Goal: Navigation & Orientation: Find specific page/section

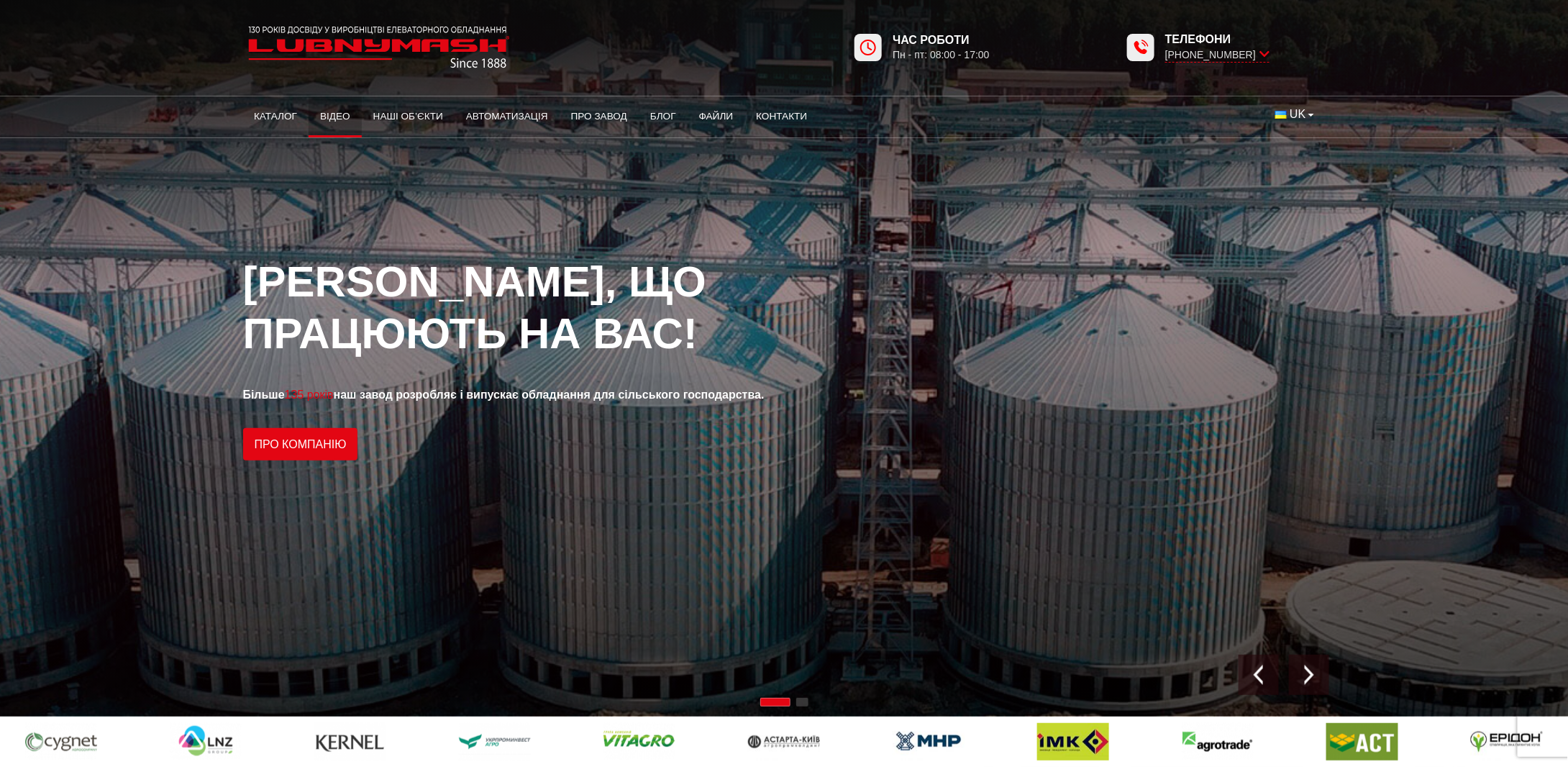
click at [344, 119] on link "Відео" at bounding box center [334, 117] width 53 height 32
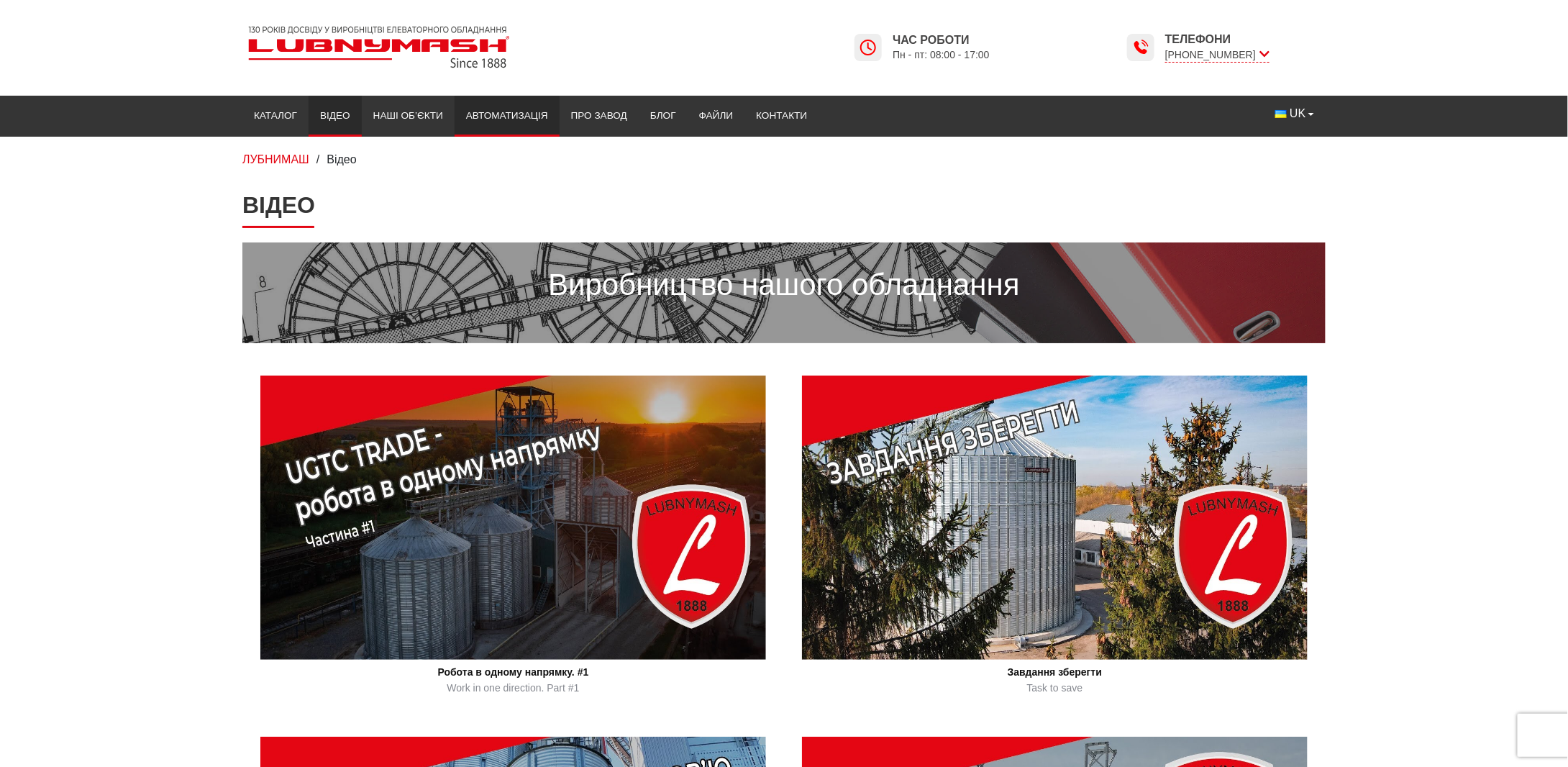
click at [491, 121] on link "Автоматизація" at bounding box center [507, 116] width 105 height 32
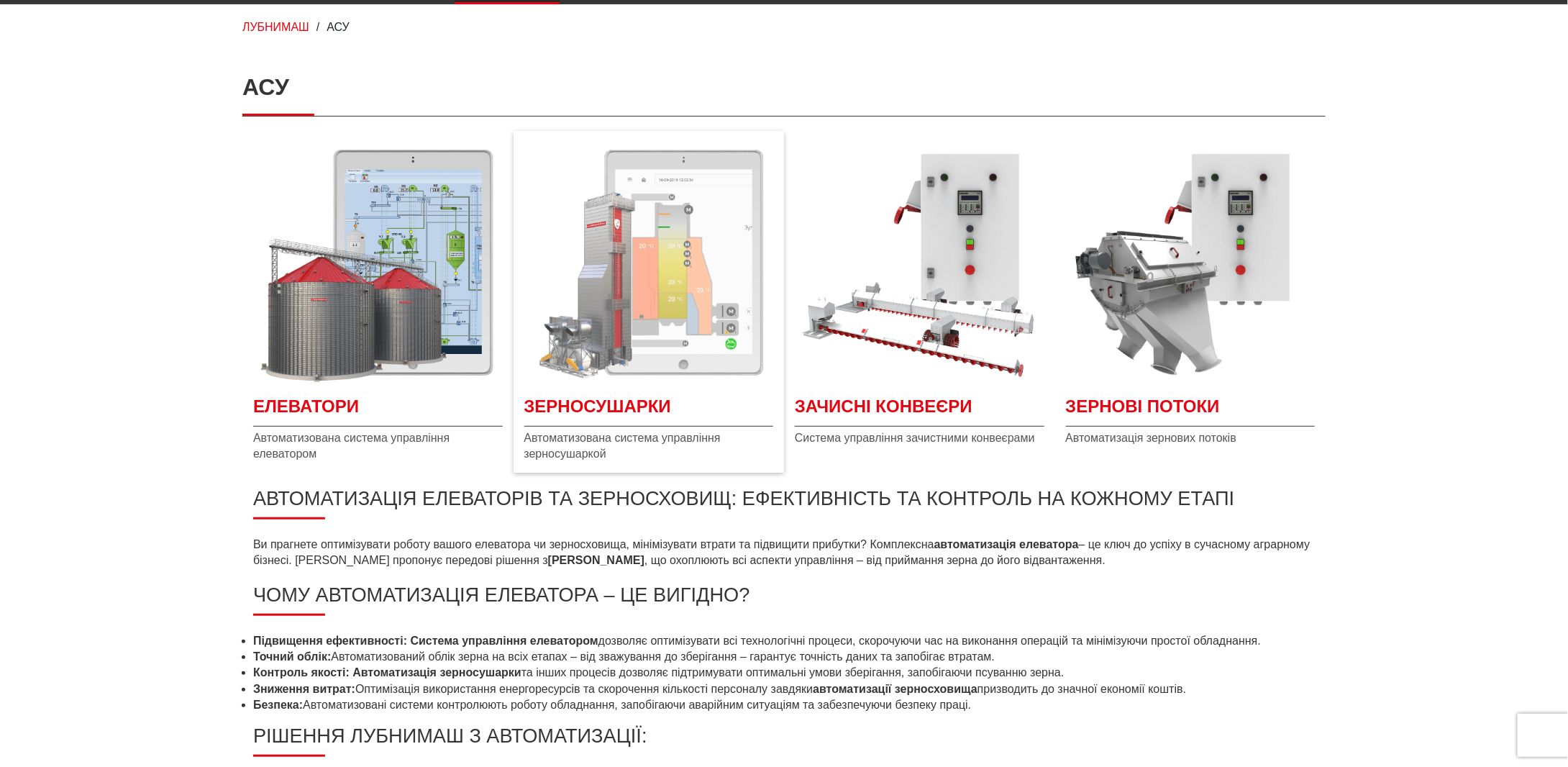
scroll to position [144, 0]
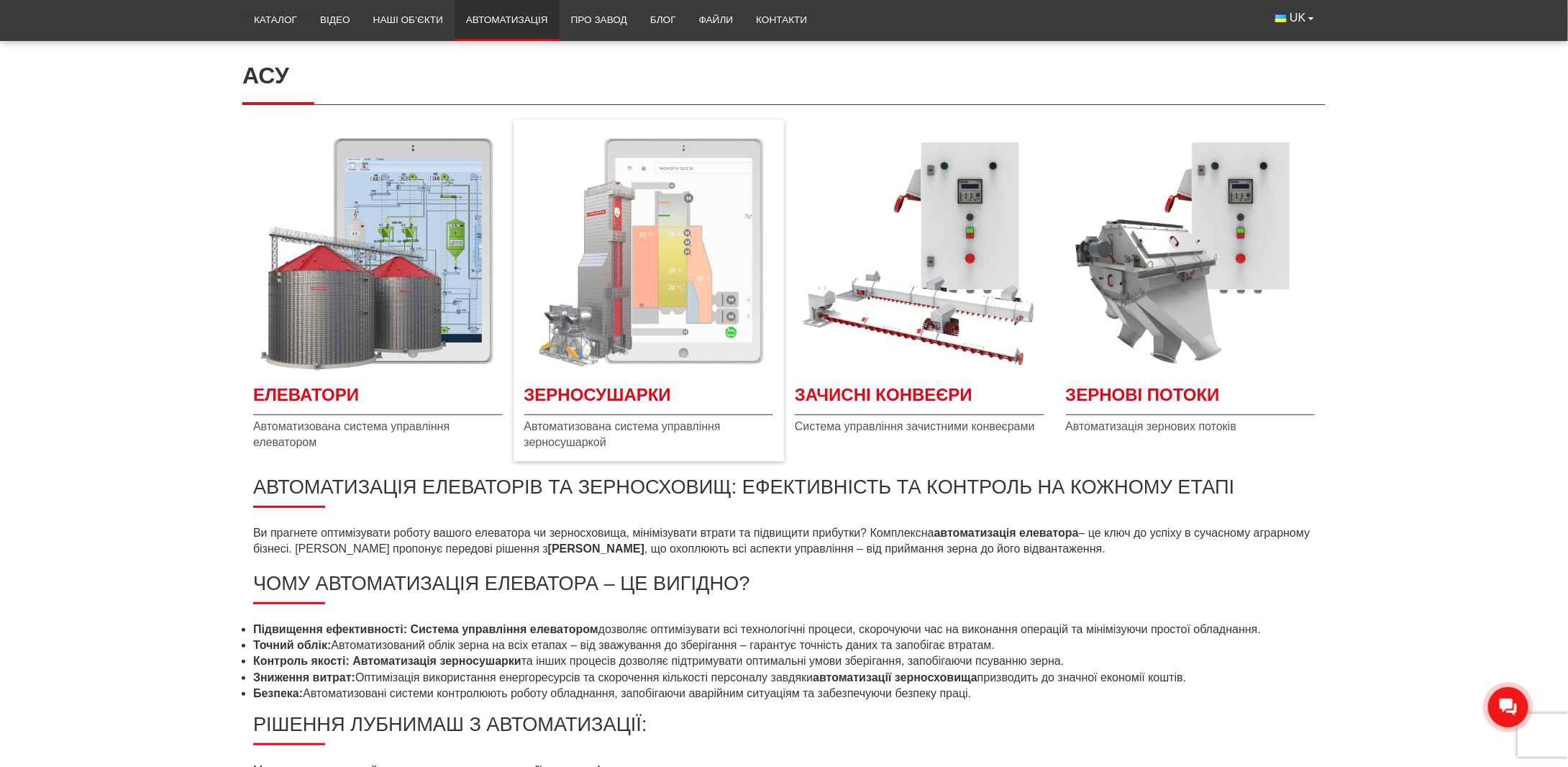
click at [656, 277] on img "Детальніше Зерносушарки" at bounding box center [649, 251] width 249 height 249
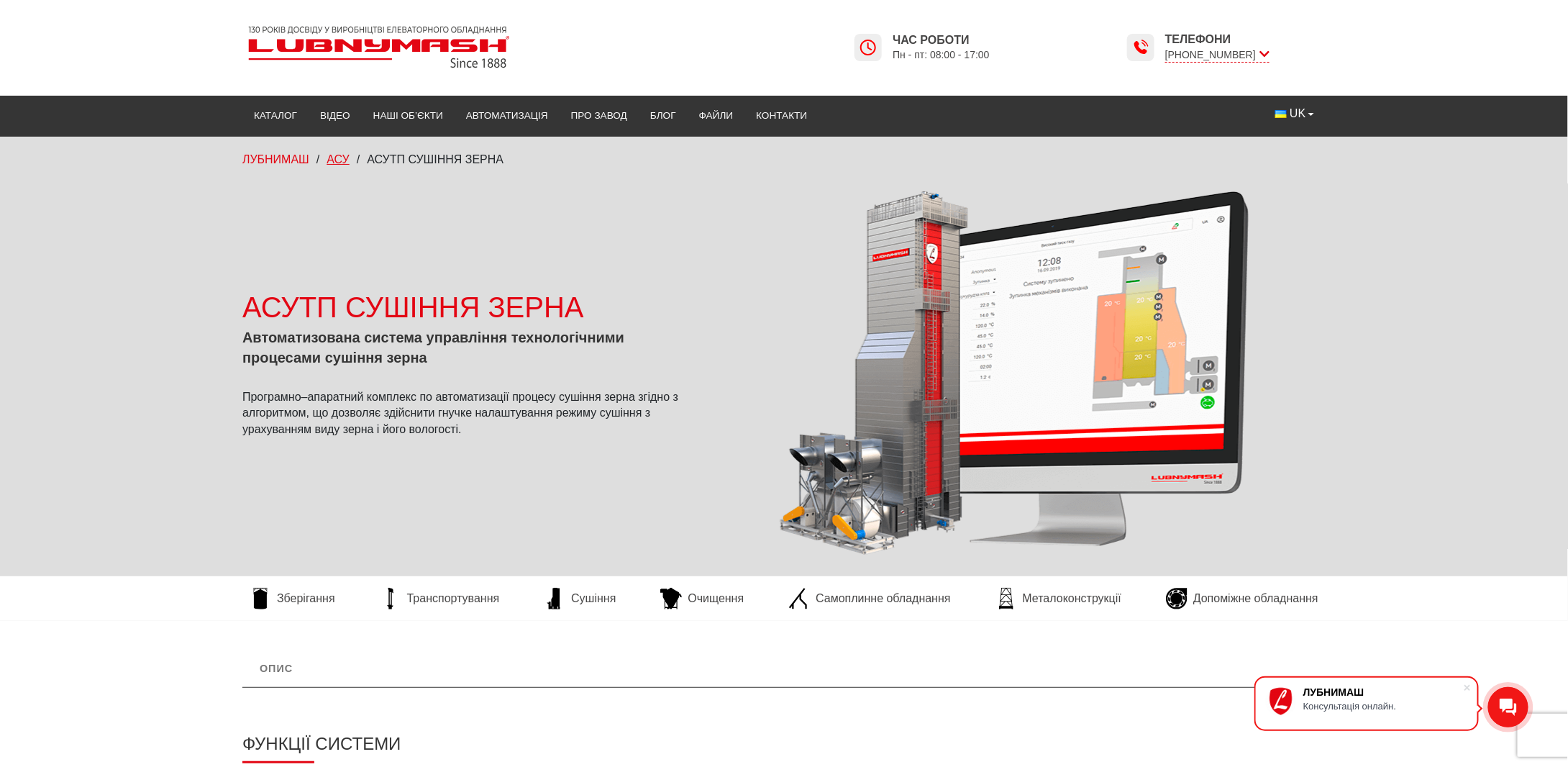
click at [340, 161] on span "АСУ" at bounding box center [337, 160] width 23 height 12
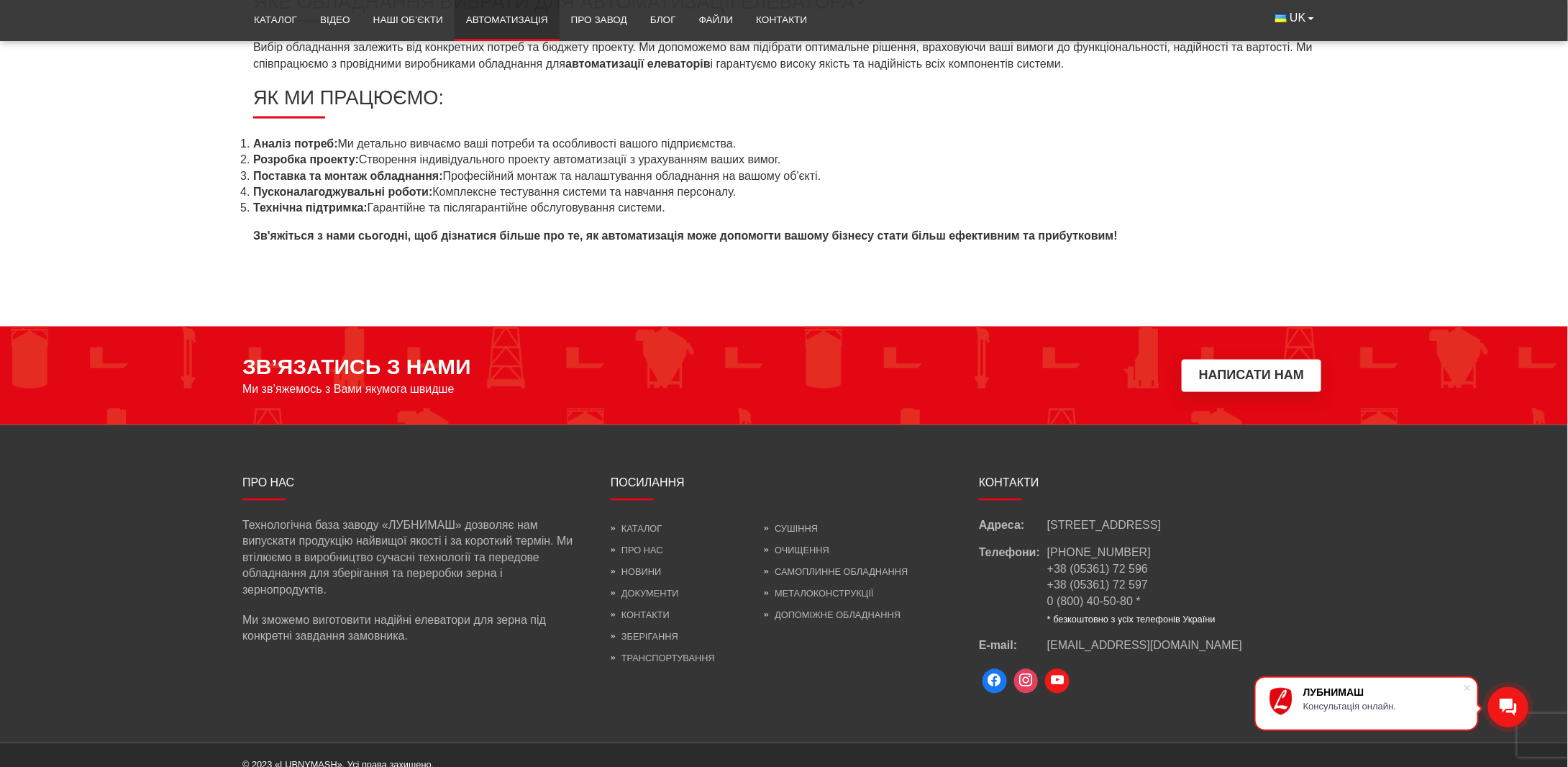
scroll to position [1074, 0]
